Goal: Task Accomplishment & Management: Manage account settings

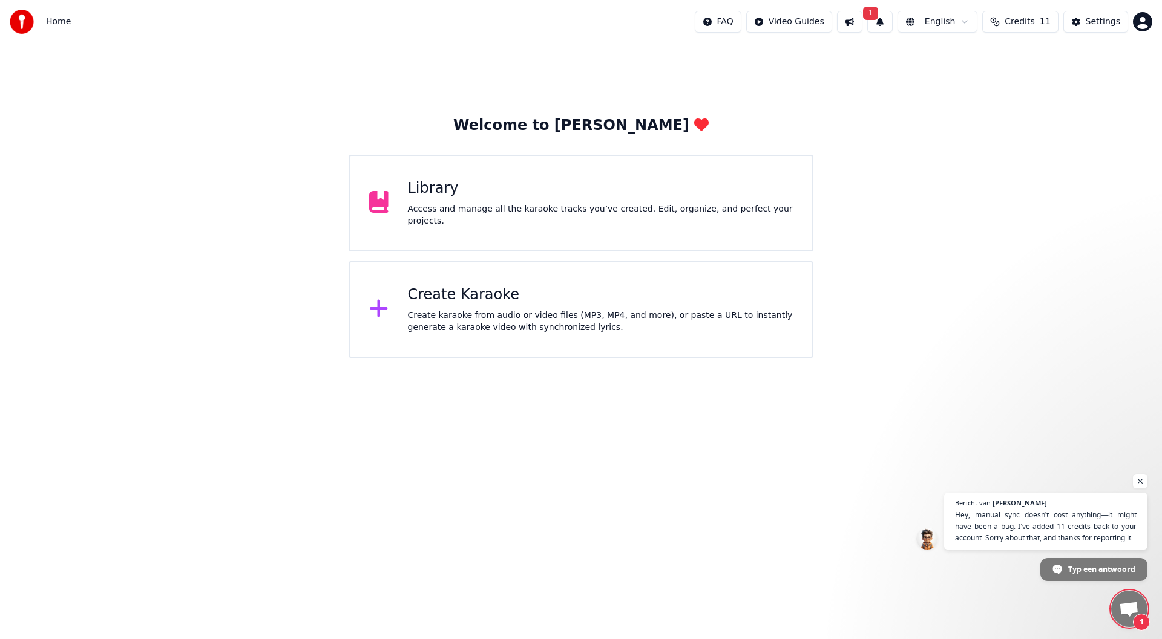
click at [1133, 608] on span "Open de chat" at bounding box center [1129, 610] width 20 height 17
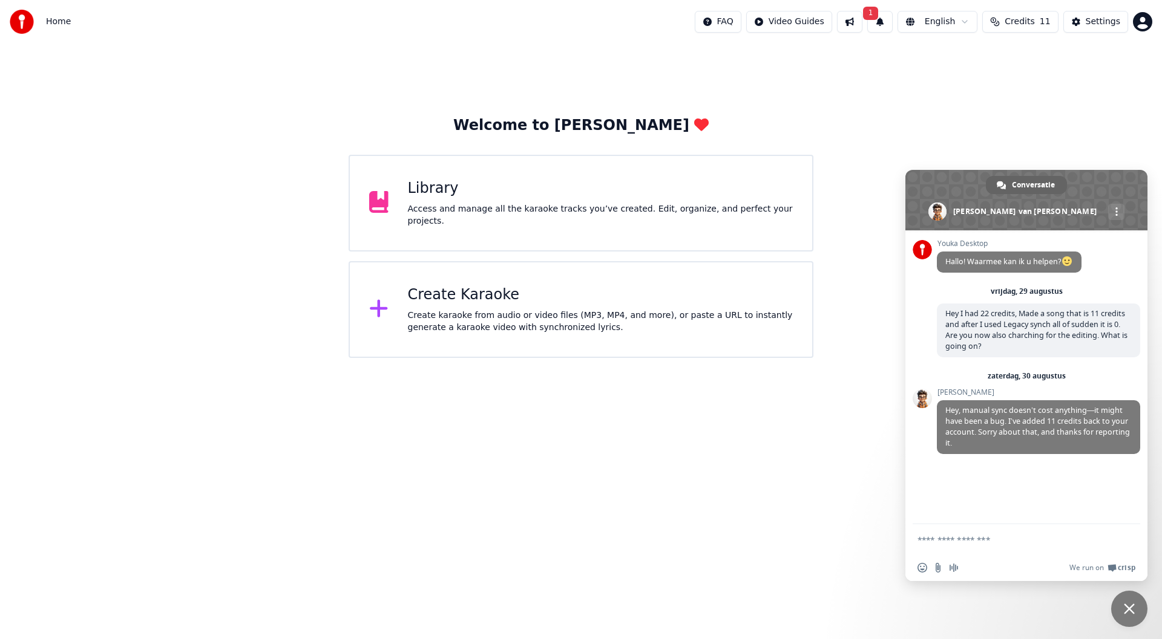
click at [1129, 610] on span "Chat sluiten" at bounding box center [1128, 609] width 11 height 11
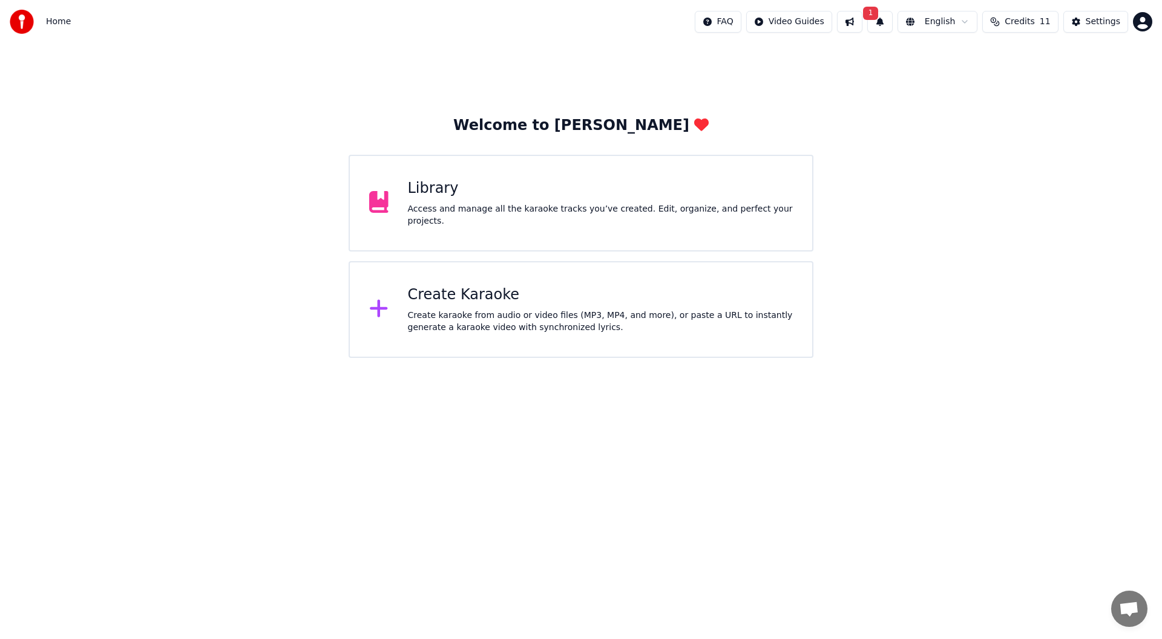
click at [888, 19] on button "1" at bounding box center [879, 22] width 25 height 22
click at [978, 62] on button "Update" at bounding box center [975, 60] width 51 height 22
click at [1007, 27] on button "Credits 11" at bounding box center [1020, 22] width 76 height 22
click at [1018, 155] on button "Refresh" at bounding box center [1026, 156] width 62 height 22
click at [1005, 79] on td "6" at bounding box center [1002, 81] width 54 height 22
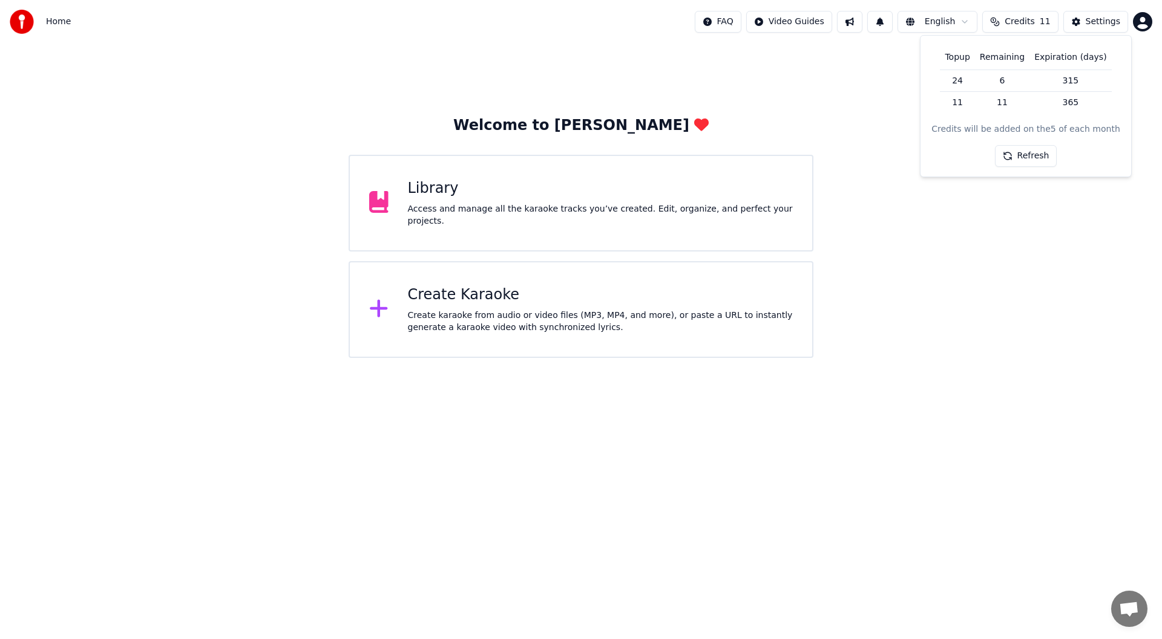
drag, startPoint x: 988, startPoint y: 81, endPoint x: 1030, endPoint y: 85, distance: 41.9
click at [1029, 85] on td "6" at bounding box center [1002, 81] width 54 height 22
click at [1009, 82] on td "6" at bounding box center [1002, 81] width 54 height 22
click at [1031, 153] on button "Refresh" at bounding box center [1026, 156] width 62 height 22
click at [1033, 248] on div "Welcome to Youka Library Access and manage all the karaoke tracks you’ve create…" at bounding box center [581, 201] width 1162 height 315
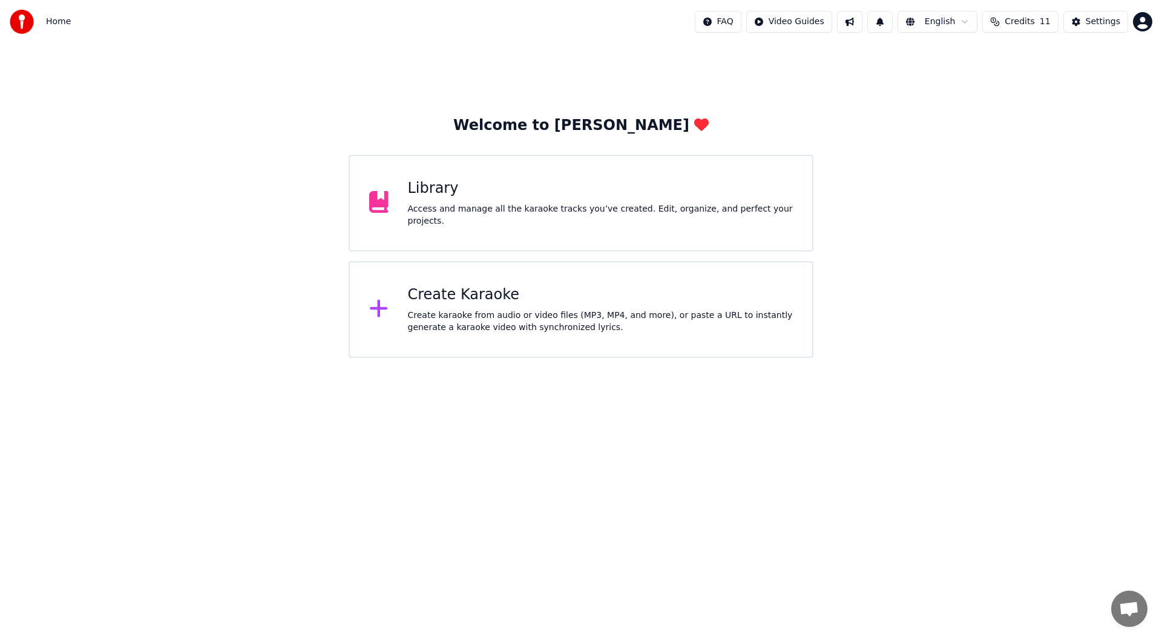
click at [1021, 20] on span "Credits" at bounding box center [1019, 22] width 30 height 12
click at [1010, 161] on button "Refresh" at bounding box center [1026, 156] width 62 height 22
click at [990, 240] on div "Welcome to Youka Library Access and manage all the karaoke tracks you’ve create…" at bounding box center [581, 201] width 1162 height 315
click at [1048, 22] on span "11" at bounding box center [1044, 22] width 11 height 12
click at [1055, 286] on div "Welcome to Youka Library Access and manage all the karaoke tracks you’ve create…" at bounding box center [581, 201] width 1162 height 315
